Goal: Find contact information: Find contact information

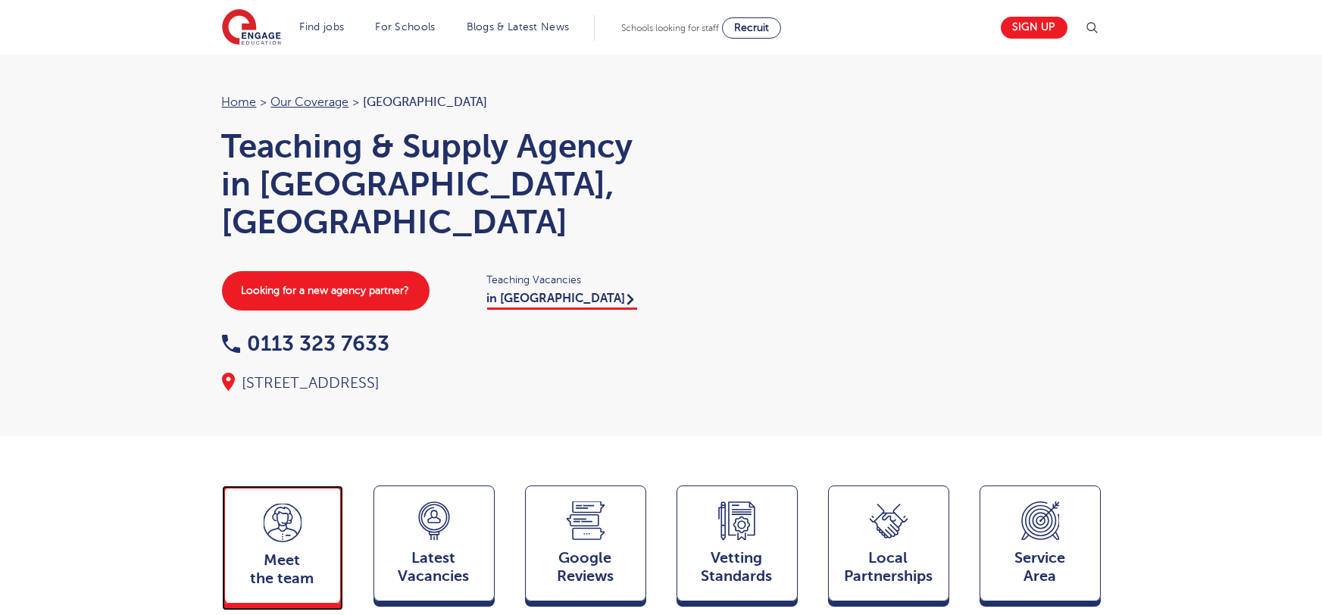
click at [275, 513] on icon at bounding box center [283, 517] width 20 height 8
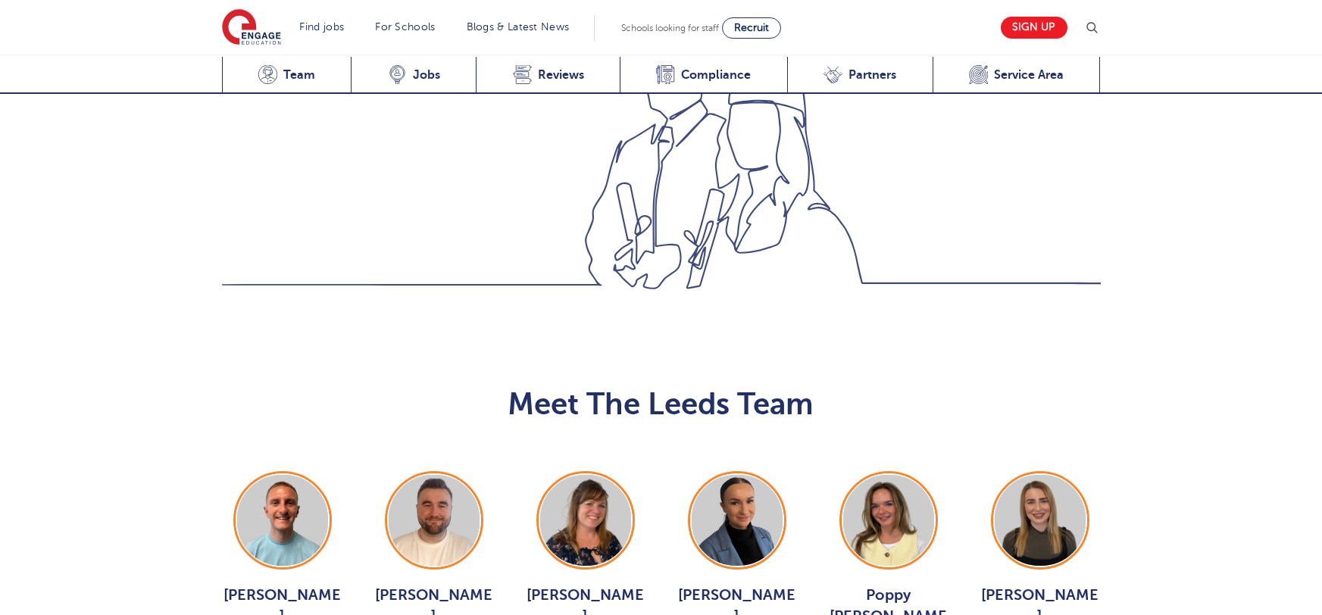
scroll to position [1654, 0]
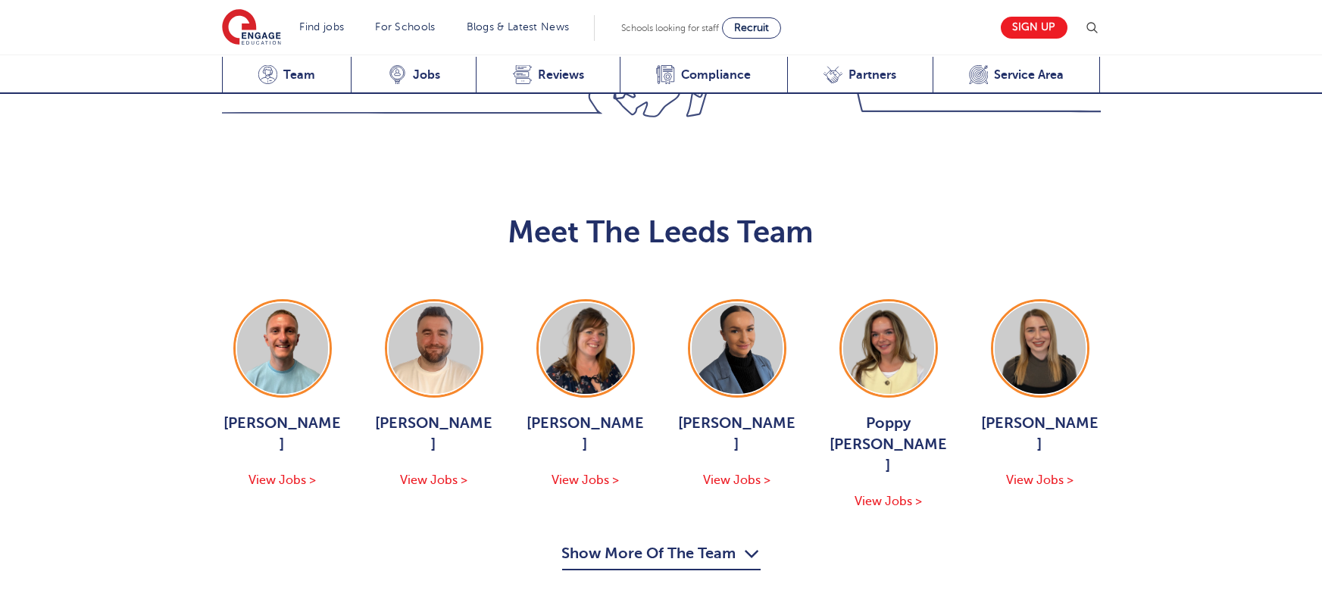
click at [676, 542] on button "Show More Of The Team" at bounding box center [661, 556] width 198 height 29
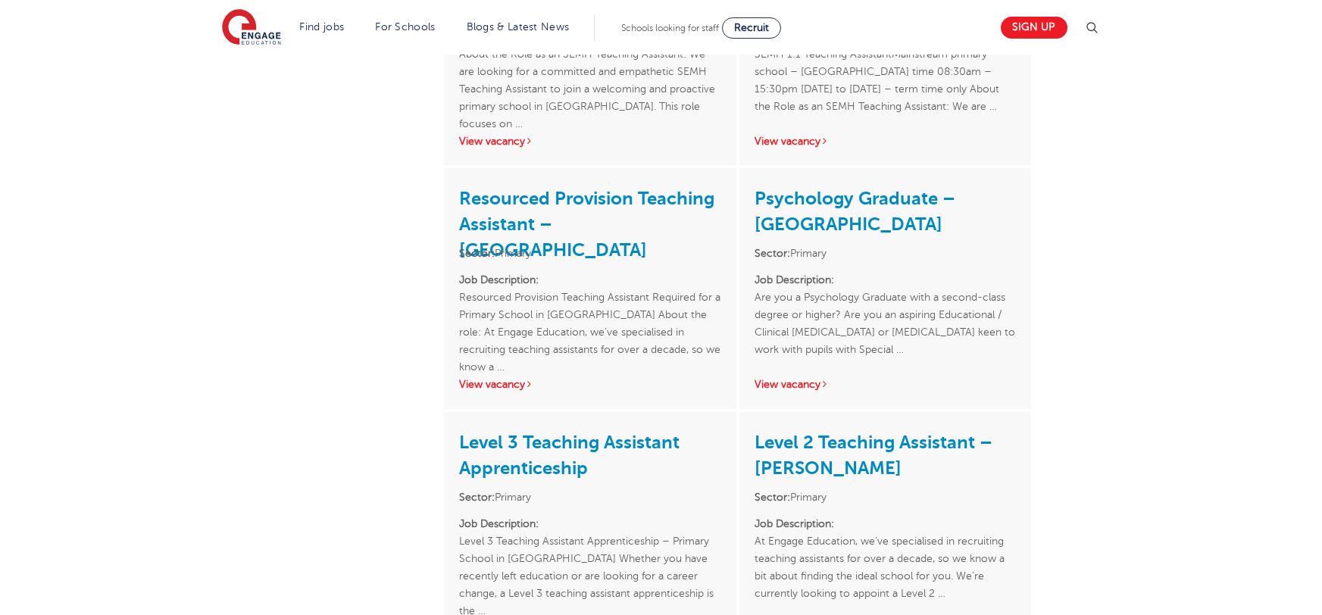
scroll to position [1181, 0]
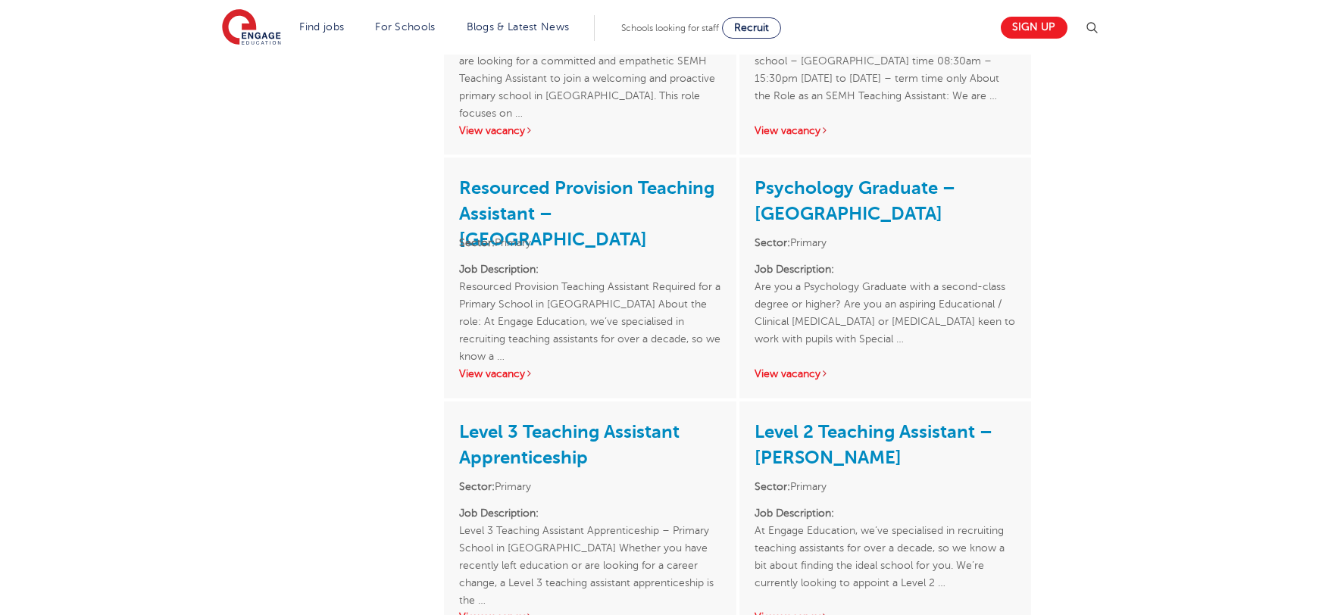
click at [1166, 304] on div "[PERSON_NAME] ACTIVE JOBS 19 OFFICE(S) Leeds Request A Callback Hello, my name …" at bounding box center [661, 520] width 1322 height 3060
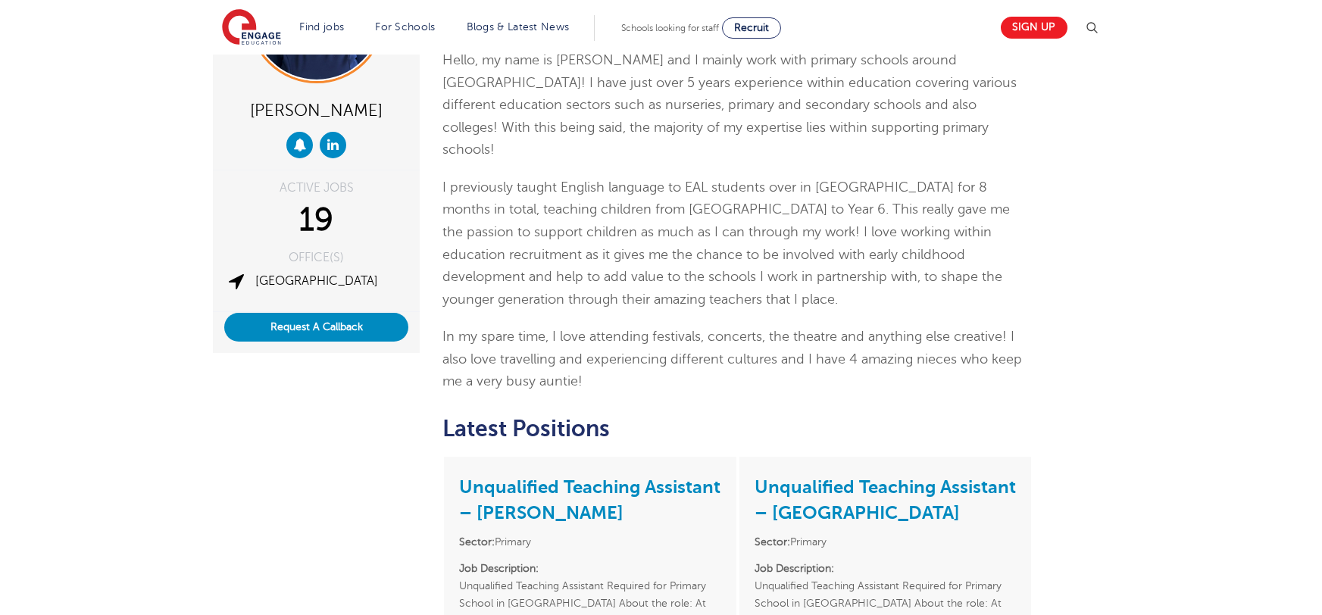
scroll to position [144, 0]
